Goal: Task Accomplishment & Management: Use online tool/utility

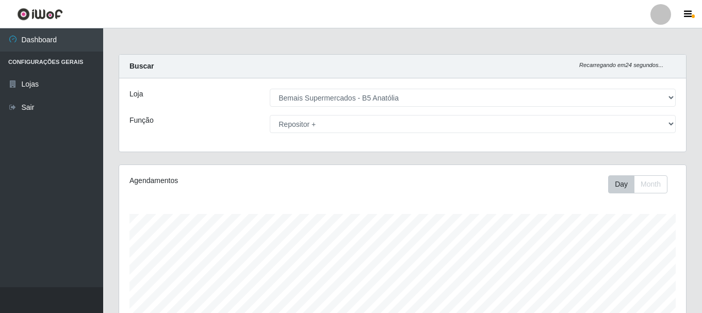
select select "405"
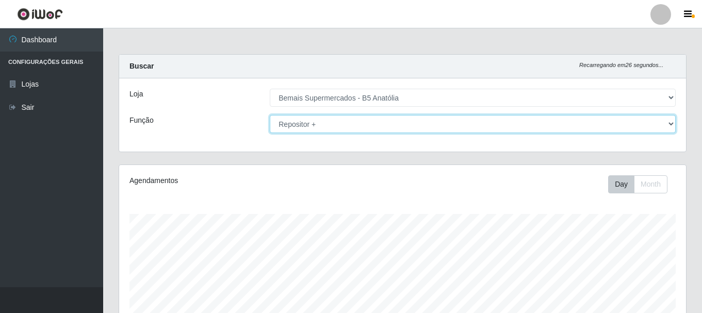
click at [357, 120] on select "[Selecione...] ASG ASG + ASG ++ Auxiliar de Estacionamento Auxiliar de Estacion…" at bounding box center [473, 124] width 406 height 18
click at [270, 115] on select "[Selecione...] ASG ASG + ASG ++ Auxiliar de Estacionamento Auxiliar de Estacion…" at bounding box center [473, 124] width 406 height 18
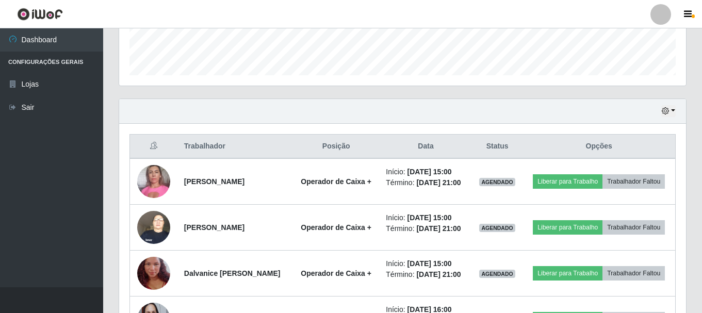
scroll to position [361, 0]
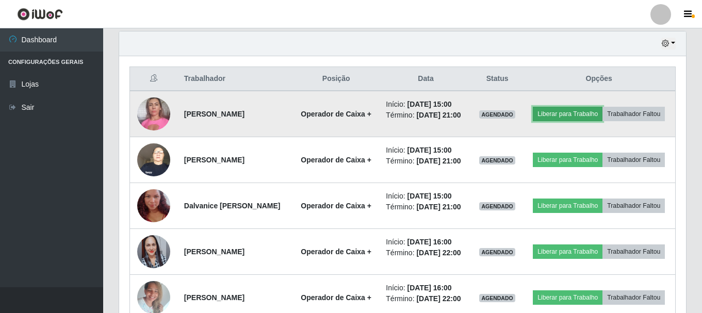
click at [602, 108] on button "Liberar para Trabalho" at bounding box center [568, 114] width 70 height 14
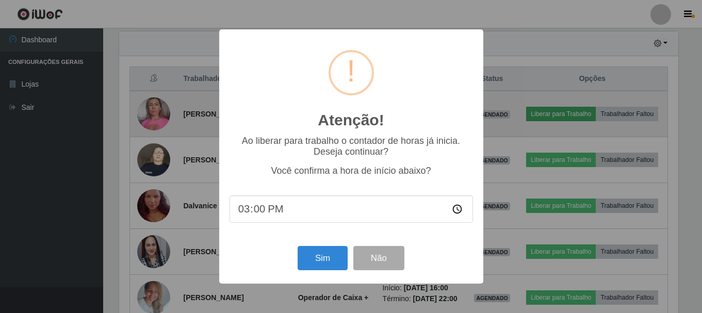
scroll to position [214, 561]
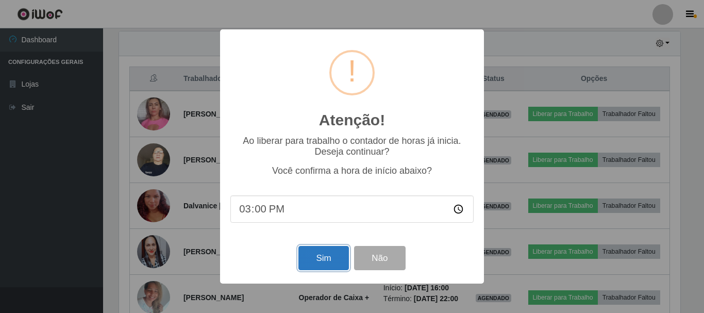
click at [321, 255] on button "Sim" at bounding box center [324, 258] width 50 height 24
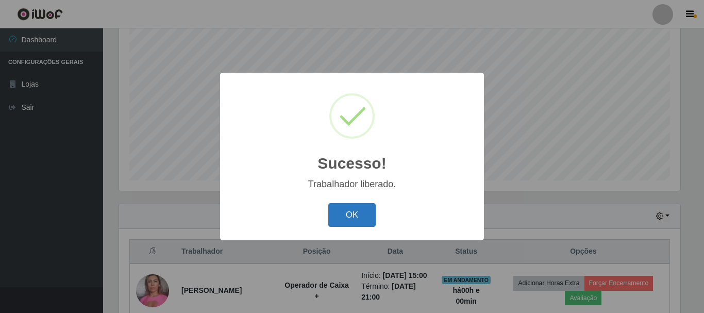
click at [357, 216] on button "OK" at bounding box center [352, 215] width 48 height 24
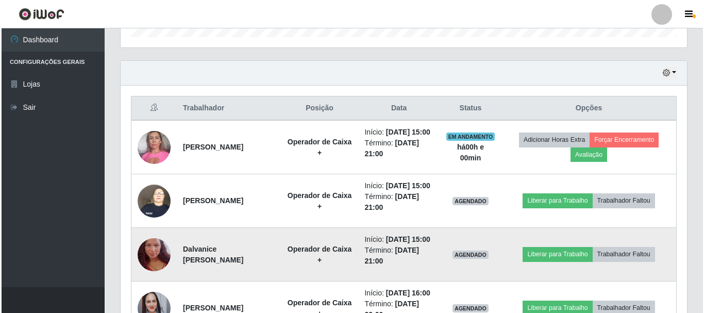
scroll to position [343, 0]
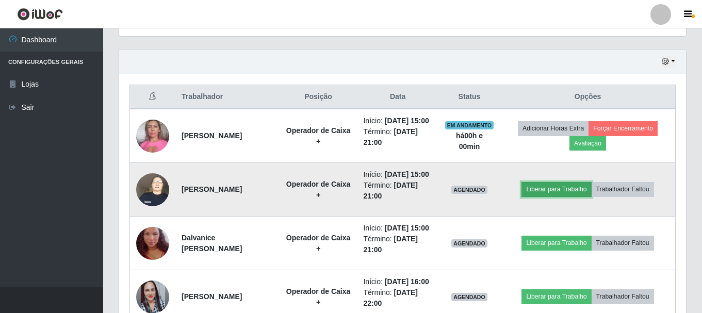
click at [569, 196] on button "Liberar para Trabalho" at bounding box center [556, 189] width 70 height 14
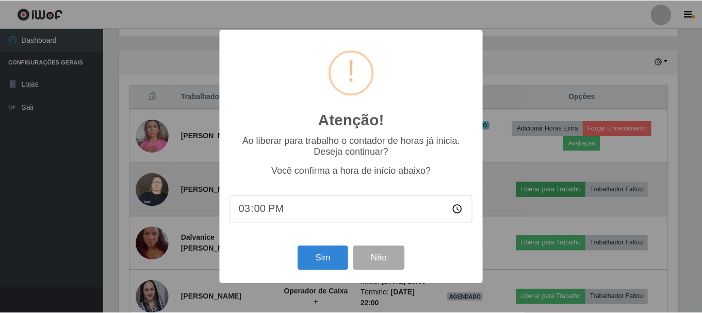
scroll to position [214, 561]
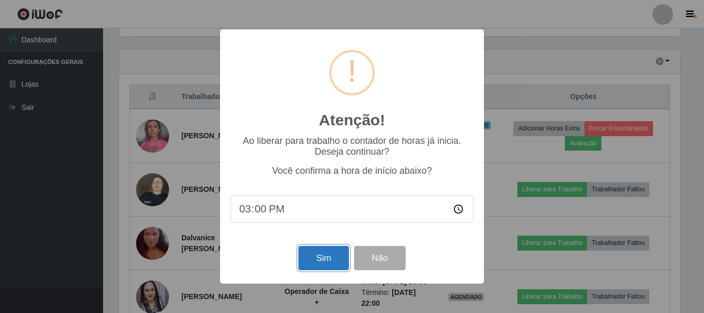
click at [328, 261] on button "Sim" at bounding box center [324, 258] width 50 height 24
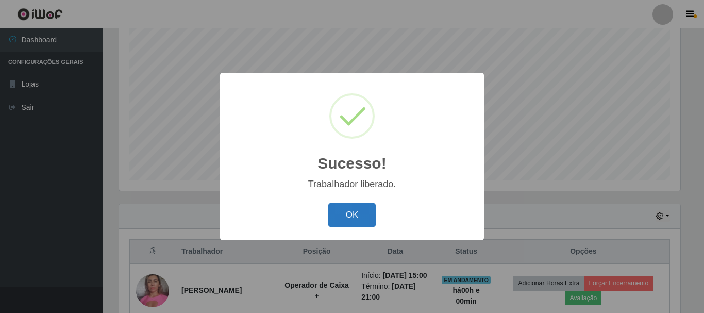
click at [353, 221] on button "OK" at bounding box center [352, 215] width 48 height 24
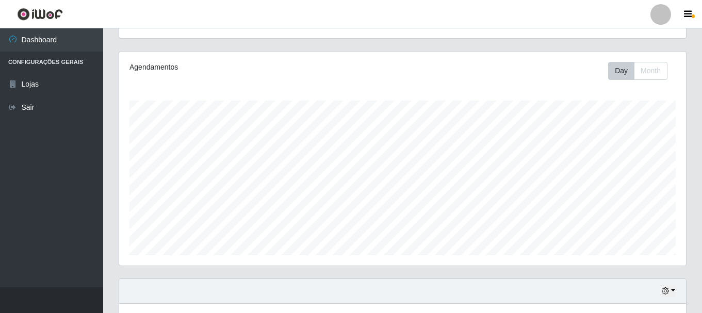
scroll to position [0, 0]
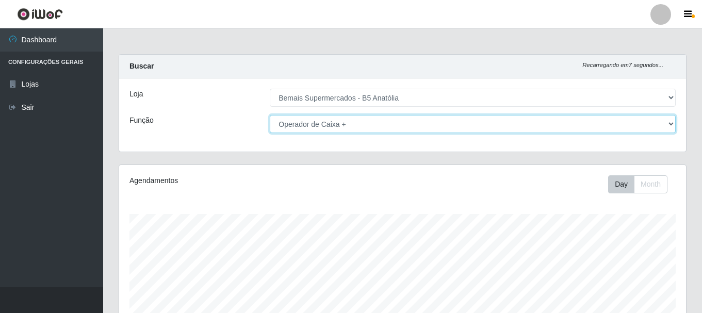
click at [386, 122] on select "[Selecione...] ASG ASG + ASG ++ Auxiliar de Estacionamento Auxiliar de Estacion…" at bounding box center [473, 124] width 406 height 18
click at [270, 115] on select "[Selecione...] ASG ASG + ASG ++ Auxiliar de Estacionamento Auxiliar de Estacion…" at bounding box center [473, 124] width 406 height 18
click at [390, 123] on select "[Selecione...] ASG ASG + ASG ++ Auxiliar de Estacionamento Auxiliar de Estacion…" at bounding box center [473, 124] width 406 height 18
click at [270, 115] on select "[Selecione...] ASG ASG + ASG ++ Auxiliar de Estacionamento Auxiliar de Estacion…" at bounding box center [473, 124] width 406 height 18
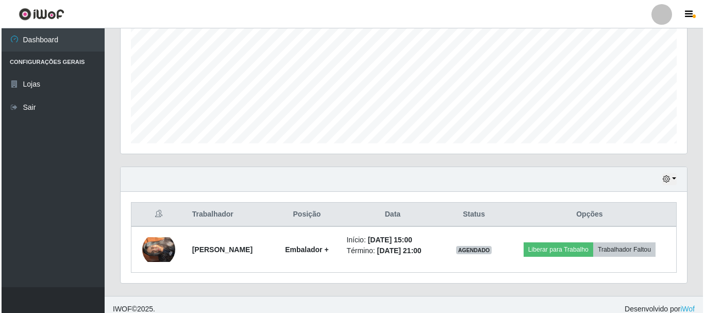
scroll to position [234, 0]
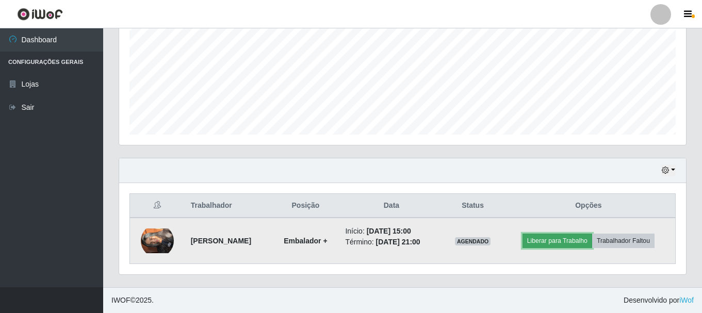
click at [574, 242] on button "Liberar para Trabalho" at bounding box center [557, 241] width 70 height 14
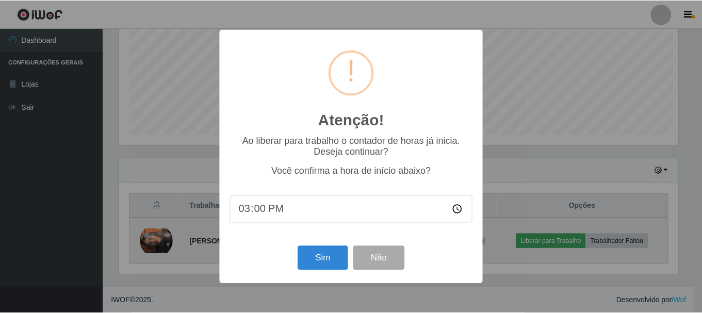
scroll to position [214, 561]
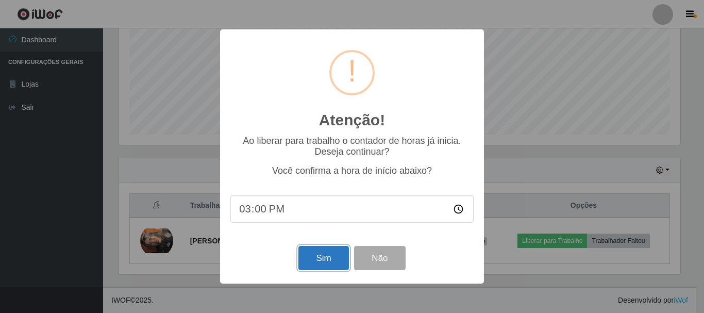
click at [330, 261] on button "Sim" at bounding box center [324, 258] width 50 height 24
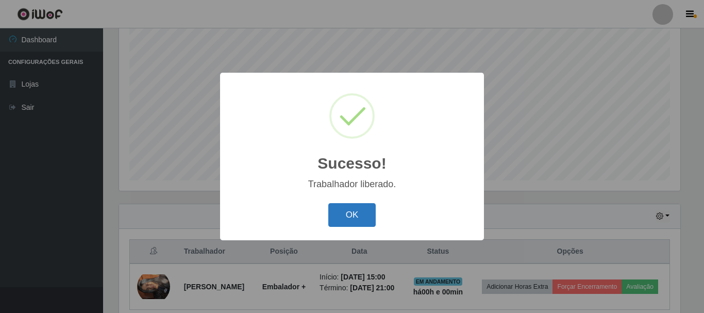
click at [363, 211] on button "OK" at bounding box center [352, 215] width 48 height 24
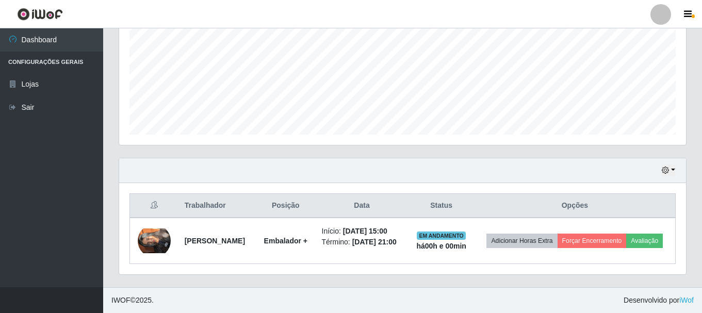
scroll to position [0, 0]
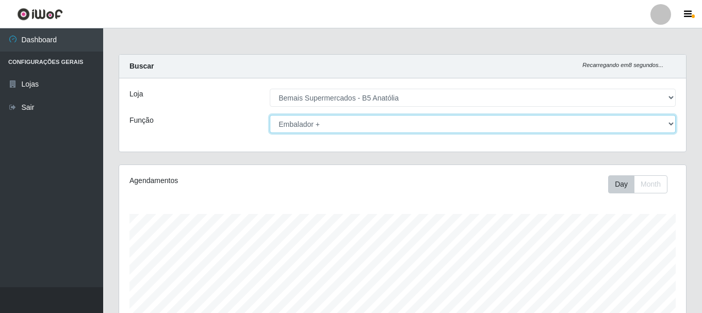
click at [310, 124] on select "[Selecione...] ASG ASG + ASG ++ Auxiliar de Estacionamento Auxiliar de Estacion…" at bounding box center [473, 124] width 406 height 18
select select "72"
click at [270, 115] on select "[Selecione...] ASG ASG + ASG ++ Auxiliar de Estacionamento Auxiliar de Estacion…" at bounding box center [473, 124] width 406 height 18
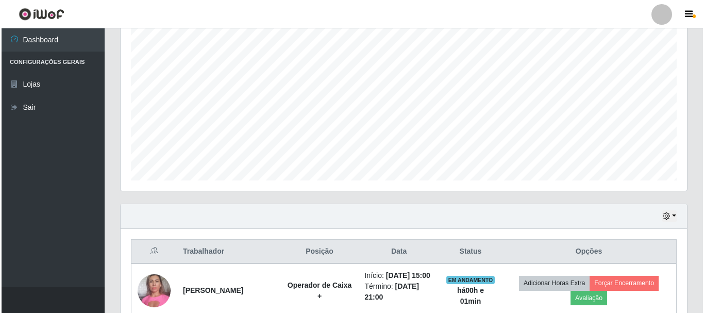
scroll to position [510, 0]
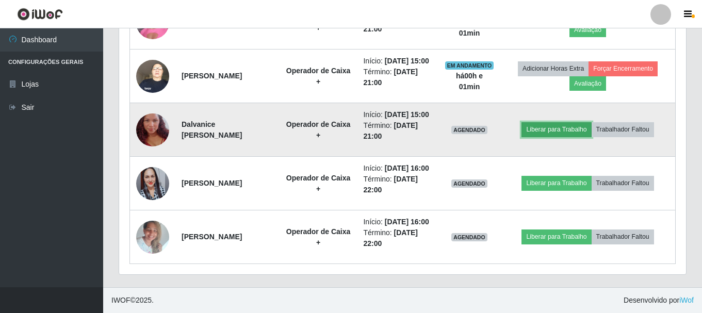
click at [557, 122] on button "Liberar para Trabalho" at bounding box center [556, 129] width 70 height 14
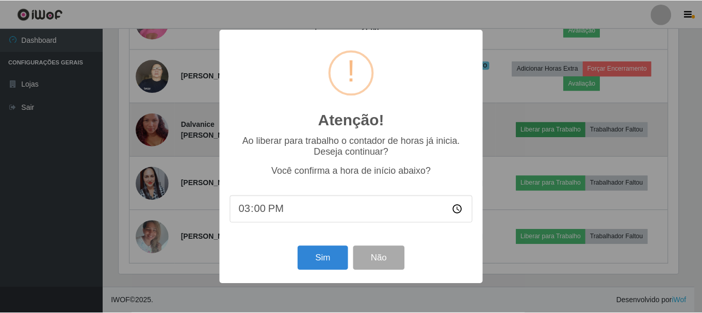
scroll to position [214, 561]
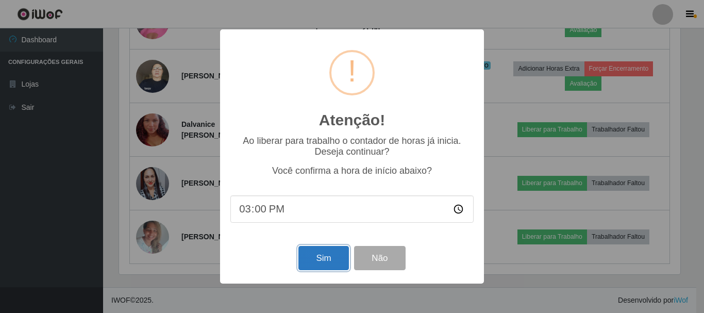
click at [318, 262] on button "Sim" at bounding box center [324, 258] width 50 height 24
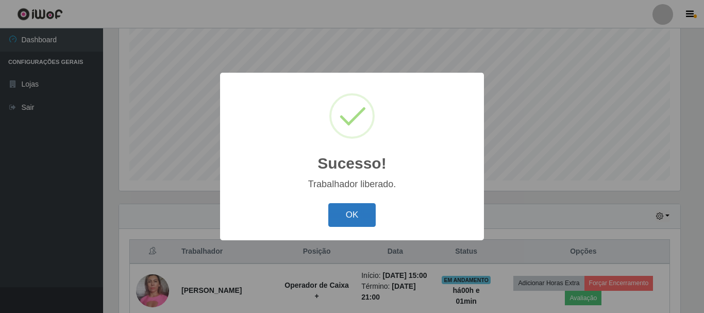
click at [354, 213] on button "OK" at bounding box center [352, 215] width 48 height 24
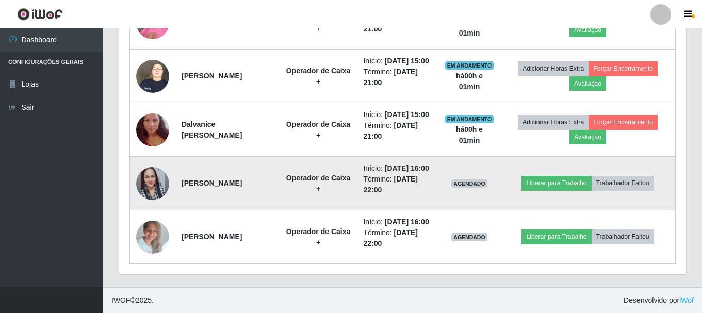
scroll to position [446, 0]
